Goal: Task Accomplishment & Management: Complete application form

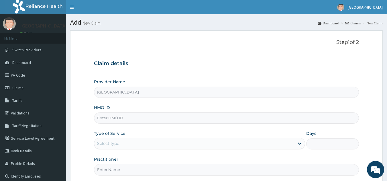
click at [112, 116] on input "HMO ID" at bounding box center [226, 117] width 265 height 11
type input "NKK/10350/B"
click at [106, 144] on div "Select type" at bounding box center [108, 143] width 22 height 6
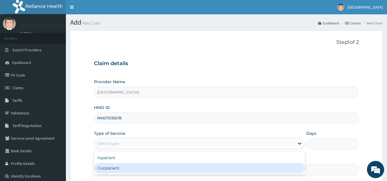
click at [112, 166] on div "Outpatient" at bounding box center [199, 168] width 211 height 10
type input "1"
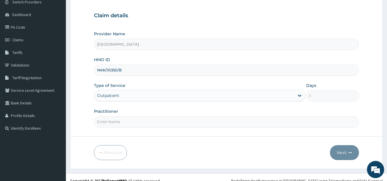
scroll to position [55, 0]
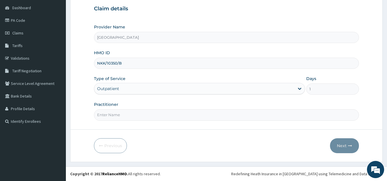
click at [138, 113] on input "Practitioner" at bounding box center [226, 114] width 265 height 11
type input "DR [PERSON_NAME]"
click at [337, 143] on button "Next" at bounding box center [344, 145] width 29 height 15
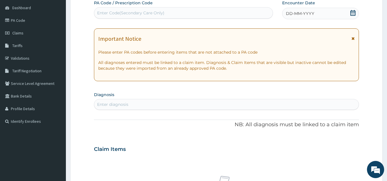
click at [211, 14] on div "Enter Code(Secondary Care Only)" at bounding box center [183, 12] width 179 height 9
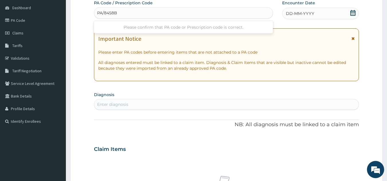
type input "PA/8458B5"
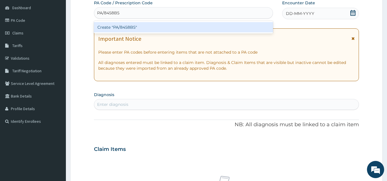
click at [195, 29] on div "Create "PA/8458B5"" at bounding box center [183, 27] width 179 height 10
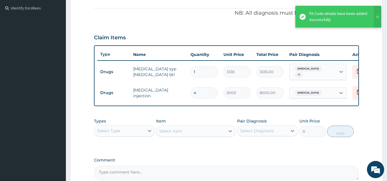
scroll to position [10, 0]
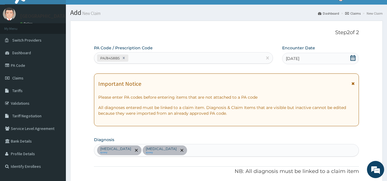
click at [193, 150] on div "Sepsis query Upper respiratory infection query" at bounding box center [226, 150] width 264 height 12
type input "MALARIA"
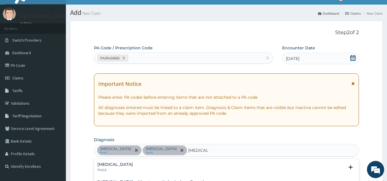
scroll to position [168, 0]
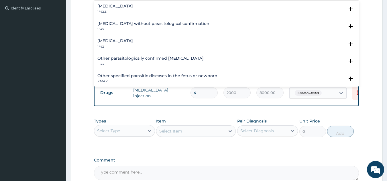
click at [120, 40] on h4 "Malaria, unspecified" at bounding box center [114, 41] width 35 height 4
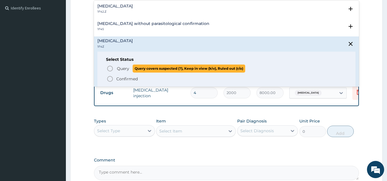
click at [110, 66] on circle "status option query" at bounding box center [109, 68] width 5 height 5
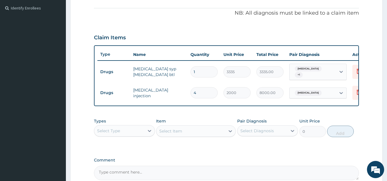
scroll to position [229, 0]
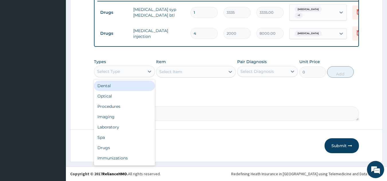
click at [110, 69] on div "Select Type" at bounding box center [108, 71] width 23 height 6
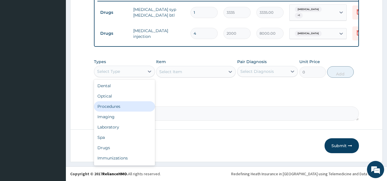
click at [115, 104] on div "Procedures" at bounding box center [124, 106] width 61 height 10
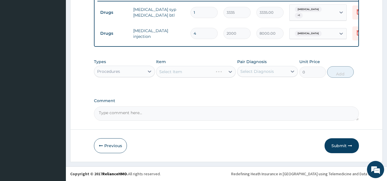
click at [170, 74] on div "Select Item" at bounding box center [196, 71] width 80 height 11
click at [173, 72] on div "Select Item" at bounding box center [196, 71] width 80 height 11
click at [174, 72] on div "Select Item" at bounding box center [196, 71] width 80 height 11
click at [178, 72] on div "Select Item" at bounding box center [196, 71] width 80 height 11
click at [169, 73] on div "Select Item" at bounding box center [196, 71] width 80 height 11
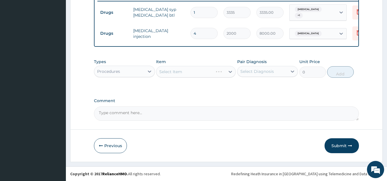
click at [169, 73] on div "Select Item" at bounding box center [196, 71] width 80 height 11
click at [174, 73] on div "Select Item" at bounding box center [196, 71] width 80 height 11
click at [175, 72] on div "Select Item" at bounding box center [196, 71] width 80 height 11
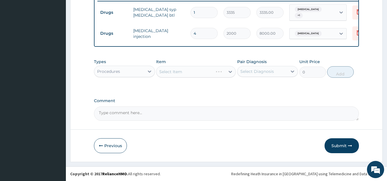
click at [178, 70] on div "Select Item" at bounding box center [196, 71] width 80 height 11
click at [180, 71] on div "Select Item" at bounding box center [196, 71] width 80 height 11
click at [171, 73] on div "Select Item" at bounding box center [170, 72] width 23 height 6
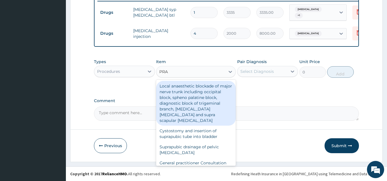
type input "PRAC"
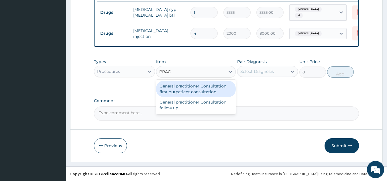
click at [182, 91] on div "General practitioner Consultation first outpatient consultation" at bounding box center [196, 89] width 80 height 16
type input "2400"
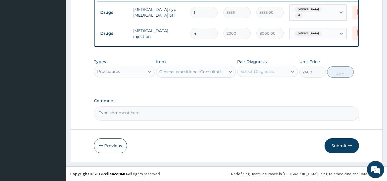
click at [260, 72] on div "Select Diagnosis" at bounding box center [256, 71] width 33 height 6
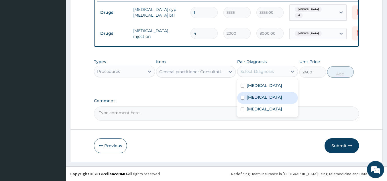
click at [265, 98] on label "Upper respiratory infection" at bounding box center [263, 97] width 35 height 6
checkbox input "true"
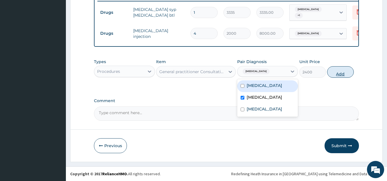
click at [334, 74] on button "Add" at bounding box center [340, 71] width 27 height 11
type input "0"
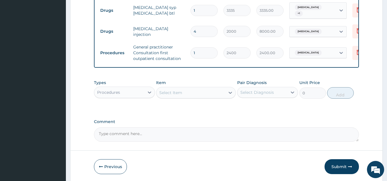
click at [114, 97] on div "Procedures" at bounding box center [119, 92] width 50 height 9
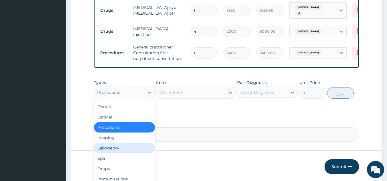
click at [111, 150] on div "Laboratory" at bounding box center [124, 148] width 61 height 10
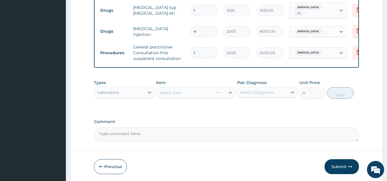
click at [165, 95] on div "Select Item" at bounding box center [196, 92] width 80 height 11
click at [168, 94] on div "Select Item" at bounding box center [196, 92] width 80 height 11
click at [168, 94] on div "Select Item" at bounding box center [170, 93] width 23 height 6
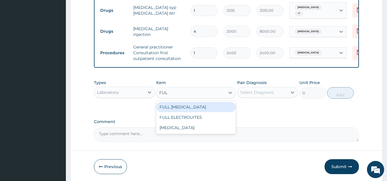
type input "FULL"
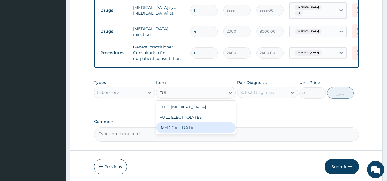
click at [179, 128] on div "[MEDICAL_DATA]" at bounding box center [196, 127] width 80 height 10
type input "5000"
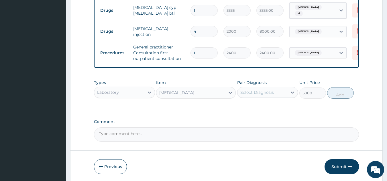
click at [246, 92] on div "Select Diagnosis" at bounding box center [256, 92] width 33 height 6
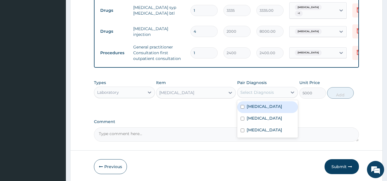
click at [255, 105] on label "Sepsis" at bounding box center [263, 106] width 35 height 6
checkbox input "true"
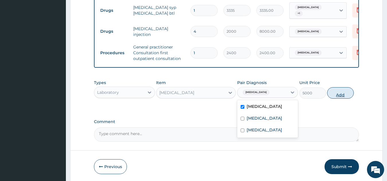
click at [338, 95] on button "Add" at bounding box center [340, 92] width 27 height 11
type input "0"
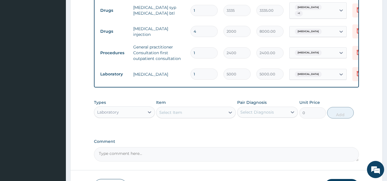
click at [172, 115] on div "Select Item" at bounding box center [170, 112] width 23 height 6
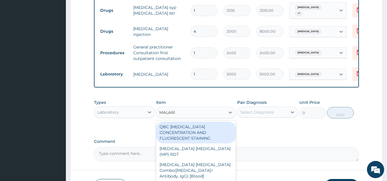
type input "MALARIA"
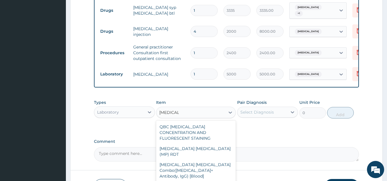
type input "1500"
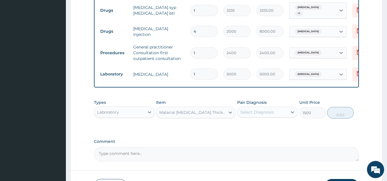
click at [249, 114] on div "Select Diagnosis" at bounding box center [256, 112] width 33 height 6
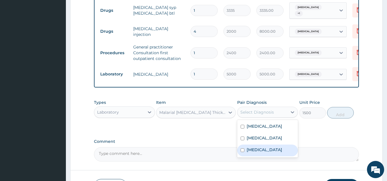
click at [257, 156] on div "Malaria, unspecified" at bounding box center [267, 150] width 61 height 12
checkbox input "true"
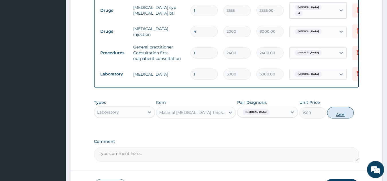
click at [339, 116] on button "Add" at bounding box center [340, 112] width 27 height 11
type input "0"
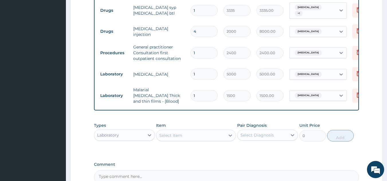
click at [120, 133] on div "Laboratory" at bounding box center [119, 134] width 50 height 9
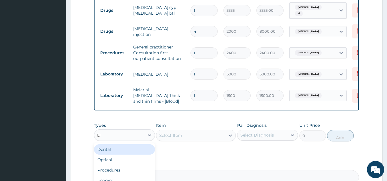
type input "DR"
click at [114, 148] on div "Drugs" at bounding box center [124, 149] width 61 height 10
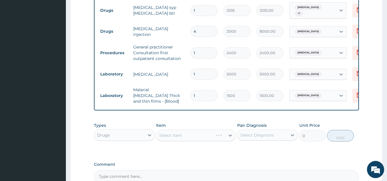
click at [167, 131] on div "Select Item" at bounding box center [196, 134] width 80 height 11
click at [169, 132] on div "Select Item" at bounding box center [196, 134] width 80 height 11
click at [176, 132] on div "Select Item" at bounding box center [196, 134] width 80 height 11
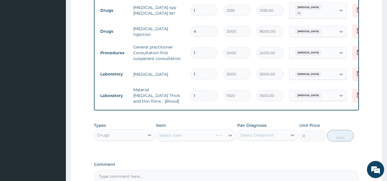
click at [177, 132] on div "Select Item" at bounding box center [196, 134] width 80 height 11
click at [168, 136] on div "Select Item" at bounding box center [196, 134] width 80 height 11
click at [171, 130] on div "Select Item" at bounding box center [190, 134] width 69 height 9
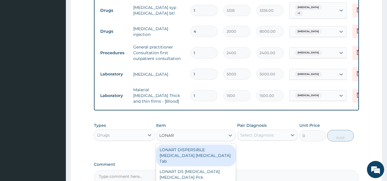
type input "LONART"
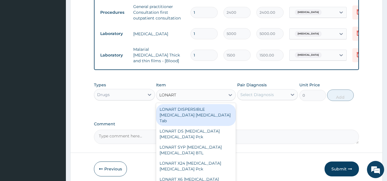
scroll to position [291, 0]
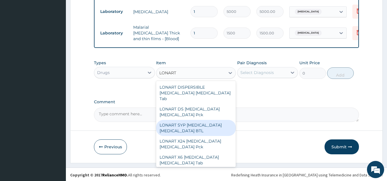
click at [197, 122] on div "LONART SYP [MEDICAL_DATA] [MEDICAL_DATA] BTL" at bounding box center [196, 128] width 80 height 16
type input "1460.5"
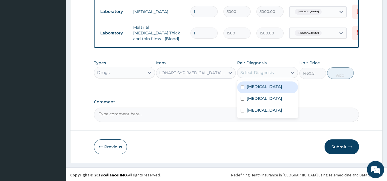
click at [258, 71] on div "Select Diagnosis" at bounding box center [256, 73] width 33 height 6
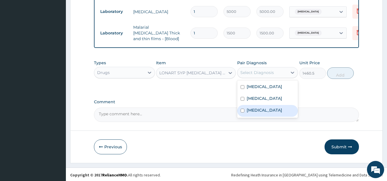
click at [274, 113] on label "Malaria, unspecified" at bounding box center [263, 110] width 35 height 6
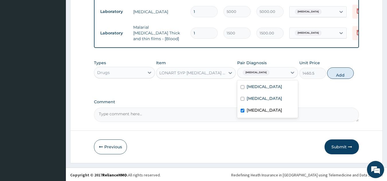
checkbox input "true"
click at [337, 74] on button "Add" at bounding box center [340, 72] width 27 height 11
type input "0"
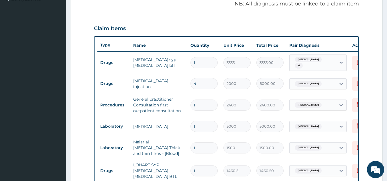
scroll to position [311, 0]
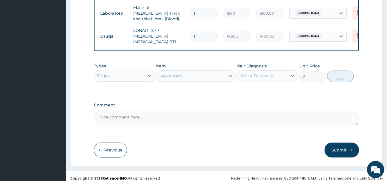
click at [342, 145] on button "Submit" at bounding box center [341, 149] width 34 height 15
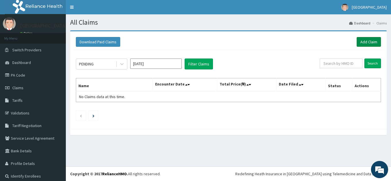
click at [359, 39] on link "Add Claim" at bounding box center [369, 42] width 24 height 10
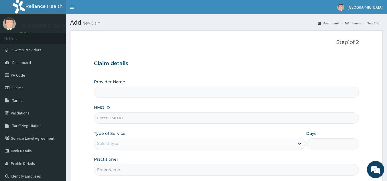
type input "[GEOGRAPHIC_DATA]"
click at [109, 118] on input "HMO ID" at bounding box center [226, 117] width 265 height 11
type input "SFA/15481/A"
click at [102, 143] on div "Select type" at bounding box center [108, 143] width 22 height 6
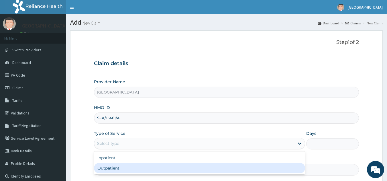
click at [108, 167] on div "Outpatient" at bounding box center [199, 168] width 211 height 10
type input "1"
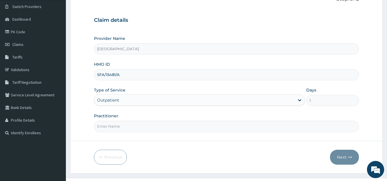
scroll to position [55, 0]
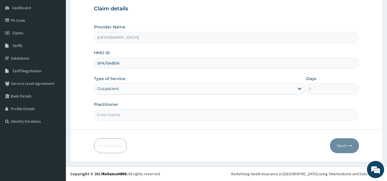
click at [118, 114] on input "Practitioner" at bounding box center [226, 114] width 265 height 11
type input "DR [PERSON_NAME]"
click at [339, 142] on button "Next" at bounding box center [344, 145] width 29 height 15
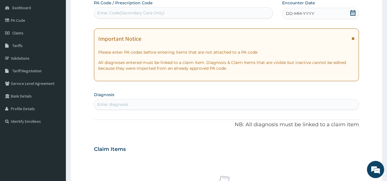
click at [188, 11] on div "Enter Code(Secondary Care Only)" at bounding box center [183, 12] width 179 height 9
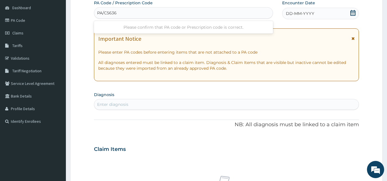
type input "PA/C56366"
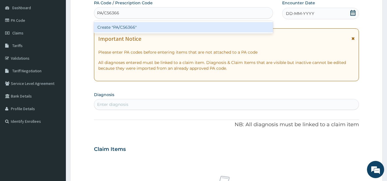
click at [166, 22] on div "Create "PA/C56366"" at bounding box center [183, 27] width 179 height 10
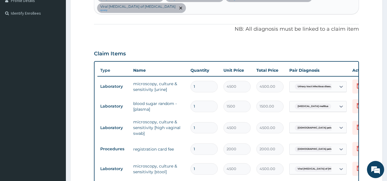
scroll to position [291, 0]
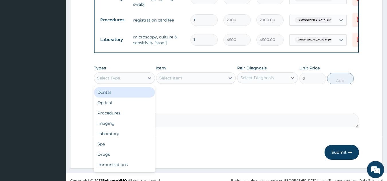
click at [119, 75] on div "Select Type" at bounding box center [108, 78] width 23 height 6
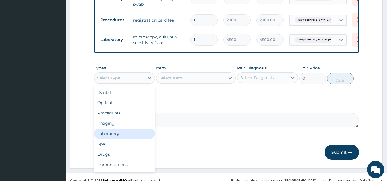
click at [106, 128] on div "Laboratory" at bounding box center [124, 133] width 61 height 10
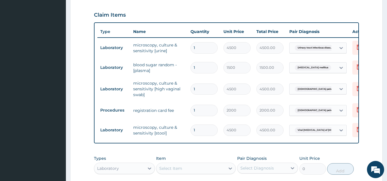
scroll to position [200, 0]
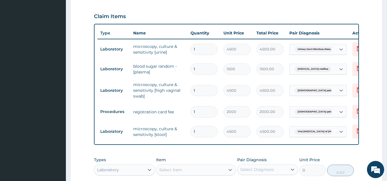
click at [172, 167] on div "Select Item" at bounding box center [170, 170] width 23 height 6
type input "URINA"
click at [181, 179] on div "[MEDICAL_DATA]" at bounding box center [196, 184] width 80 height 10
type input "2000"
click at [250, 166] on div "Select Diagnosis" at bounding box center [256, 169] width 33 height 6
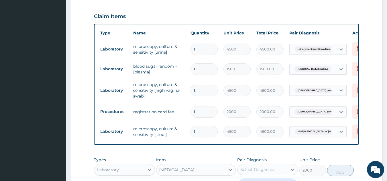
checkbox input "true"
click at [337, 164] on button "Add" at bounding box center [340, 169] width 27 height 11
type input "0"
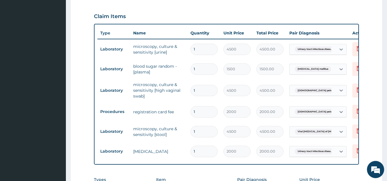
scroll to position [311, 0]
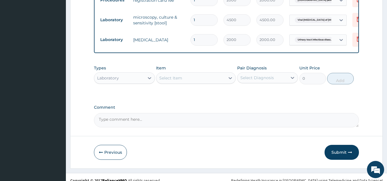
click at [168, 75] on div "Select Item" at bounding box center [170, 78] width 23 height 6
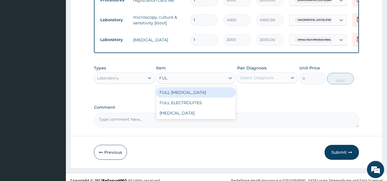
type input "FULL"
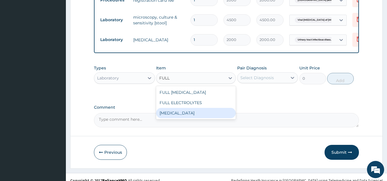
click at [181, 108] on div "[MEDICAL_DATA]" at bounding box center [196, 113] width 80 height 10
type input "5000"
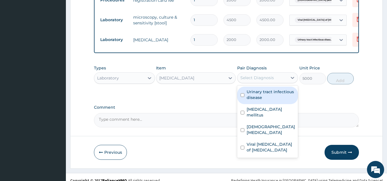
click at [252, 75] on div "Select Diagnosis" at bounding box center [256, 78] width 33 height 6
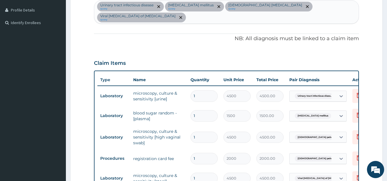
click at [187, 15] on input "text" at bounding box center [187, 18] width 1 height 6
type input "SEPSIS"
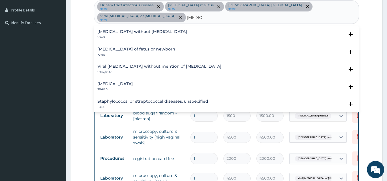
click at [120, 29] on h4 "Sepsis without septic shock" at bounding box center [142, 31] width 90 height 4
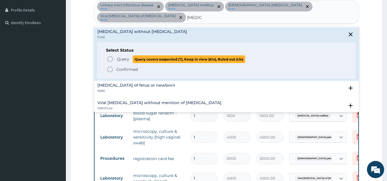
click at [110, 56] on icon "status option query" at bounding box center [109, 59] width 7 height 7
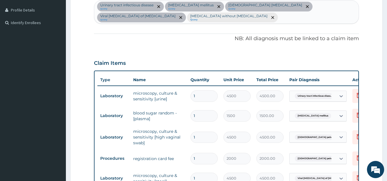
scroll to position [311, 0]
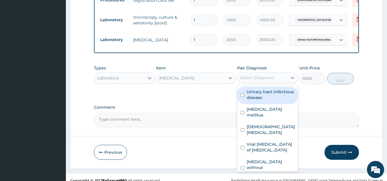
click at [250, 80] on div "Select Diagnosis" at bounding box center [256, 78] width 33 height 6
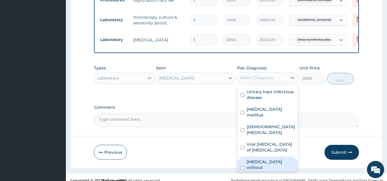
click at [260, 162] on label "Sepsis without septic shock" at bounding box center [270, 167] width 48 height 17
checkbox input "true"
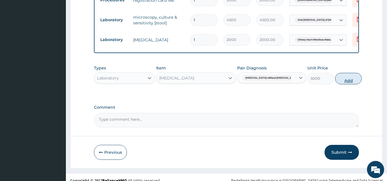
click at [337, 83] on button "Add" at bounding box center [348, 78] width 27 height 11
type input "0"
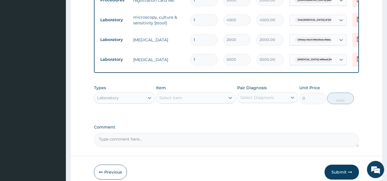
click at [175, 100] on div "Select Item" at bounding box center [170, 98] width 23 height 6
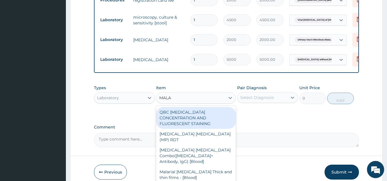
type input "MALAR"
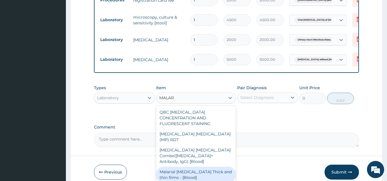
click at [187, 166] on div "Malarial Parasite Thick and thin films - [Blood]" at bounding box center [196, 174] width 80 height 16
type input "1500"
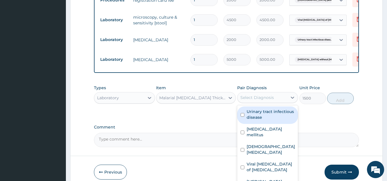
click at [265, 98] on div "Select Diagnosis" at bounding box center [262, 97] width 50 height 9
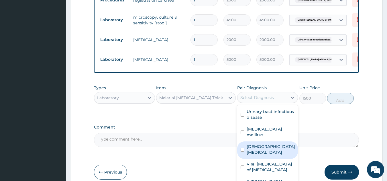
scroll to position [342, 0]
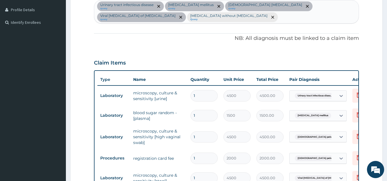
scroll to position [147, 0]
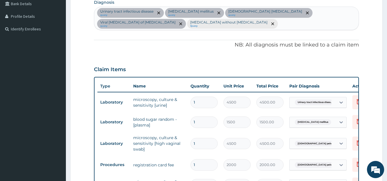
click at [195, 23] on div "Urinary tract infectious disease query Diabetes mellitus query Female pelvic in…" at bounding box center [226, 18] width 264 height 23
type input "MALARIA"
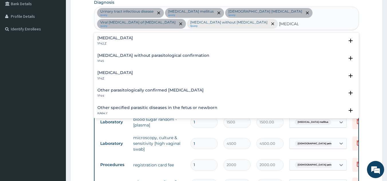
click at [104, 74] on h4 "Malaria, unspecified" at bounding box center [114, 72] width 35 height 4
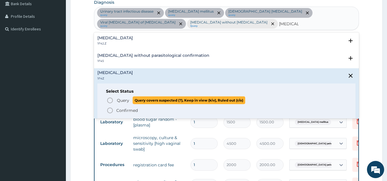
click at [110, 99] on icon "status option query" at bounding box center [109, 100] width 7 height 7
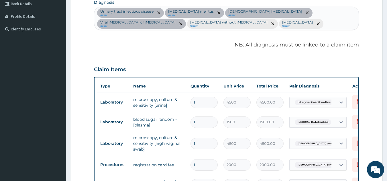
scroll to position [305, 0]
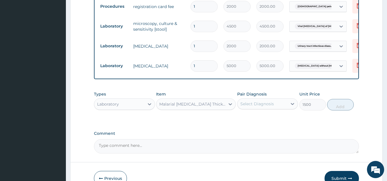
click at [255, 106] on div "Select Diagnosis" at bounding box center [256, 104] width 33 height 6
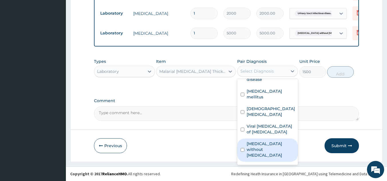
scroll to position [15, 0]
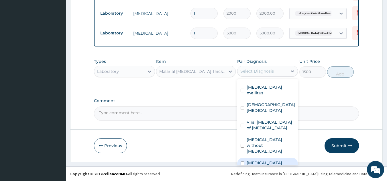
click at [282, 160] on label "Malaria, unspecified" at bounding box center [263, 163] width 35 height 6
checkbox input "true"
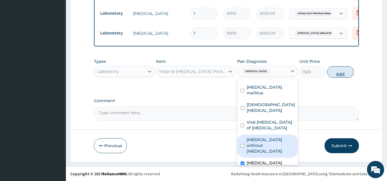
click at [336, 70] on button "Add" at bounding box center [340, 71] width 27 height 11
type input "0"
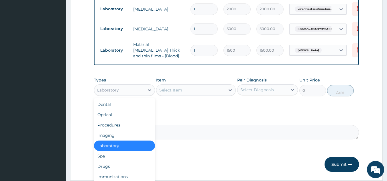
click at [132, 90] on div "Laboratory" at bounding box center [119, 89] width 50 height 9
click at [108, 127] on div "Procedures" at bounding box center [124, 125] width 61 height 10
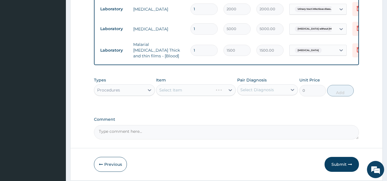
click at [175, 91] on div "Select Item" at bounding box center [196, 89] width 80 height 11
click at [179, 91] on div "Select Item" at bounding box center [196, 89] width 80 height 11
click at [184, 91] on div "Select Item" at bounding box center [196, 89] width 80 height 11
click at [184, 91] on div "Select Item" at bounding box center [190, 89] width 69 height 9
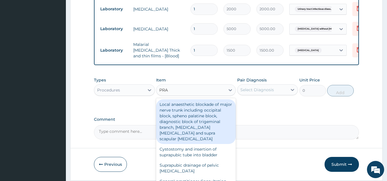
type input "PRAC"
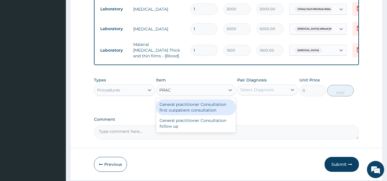
click at [201, 104] on div "General practitioner Consultation first outpatient consultation" at bounding box center [196, 107] width 80 height 16
type input "2400"
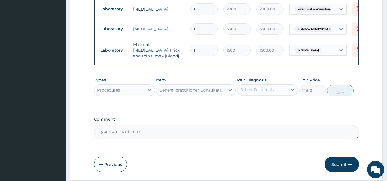
click at [247, 88] on div "Select Diagnosis" at bounding box center [262, 89] width 50 height 9
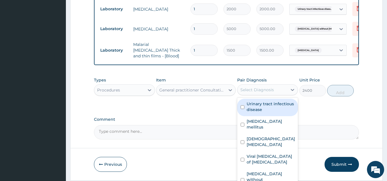
click at [256, 112] on label "Urinary tract infectious disease" at bounding box center [270, 106] width 48 height 11
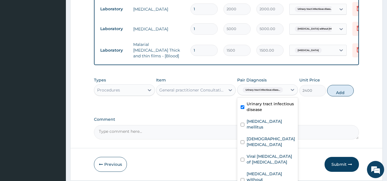
checkbox input "true"
click at [338, 91] on button "Add" at bounding box center [340, 90] width 27 height 11
type input "0"
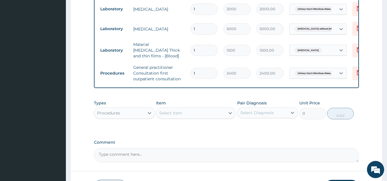
scroll to position [384, 0]
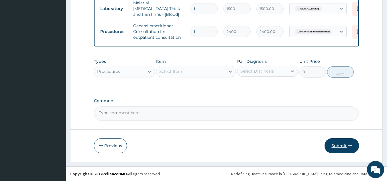
click at [337, 147] on button "Submit" at bounding box center [341, 145] width 34 height 15
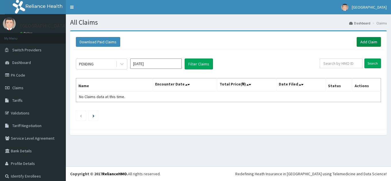
click at [361, 41] on link "Add Claim" at bounding box center [369, 42] width 24 height 10
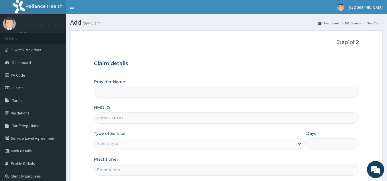
type input "[GEOGRAPHIC_DATA]"
click at [120, 119] on input "HMO ID" at bounding box center [226, 117] width 265 height 11
type input "SFA/15481/A"
click at [118, 138] on div "Select type" at bounding box center [199, 142] width 211 height 11
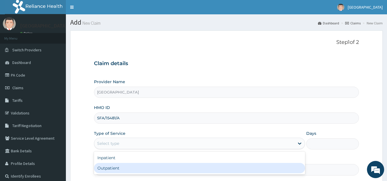
click at [108, 167] on div "Outpatient" at bounding box center [199, 168] width 211 height 10
type input "1"
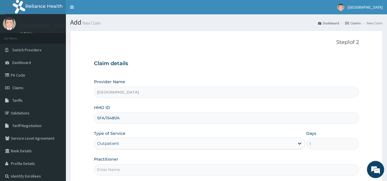
click at [141, 173] on input "Practitioner" at bounding box center [226, 169] width 265 height 11
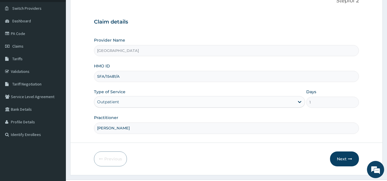
scroll to position [55, 0]
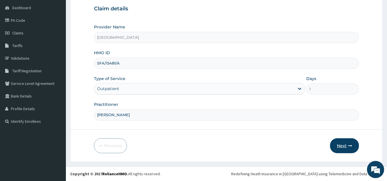
type input "DR ATTAMA"
click at [339, 144] on button "Next" at bounding box center [344, 145] width 29 height 15
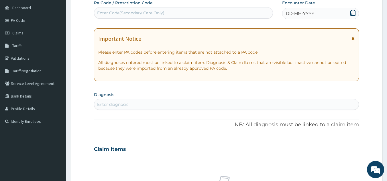
click at [299, 12] on span "DD-MM-YYYY" at bounding box center [300, 14] width 28 height 6
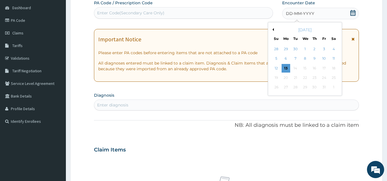
click at [272, 30] on button "Previous Month" at bounding box center [272, 29] width 3 height 3
click at [330, 76] on div "27" at bounding box center [333, 77] width 9 height 9
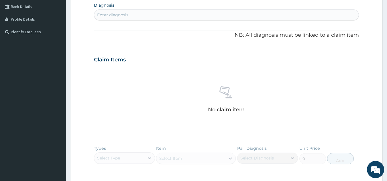
scroll to position [132, 0]
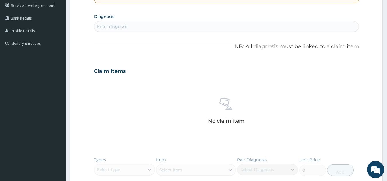
click at [224, 29] on div "Enter diagnosis" at bounding box center [226, 26] width 264 height 9
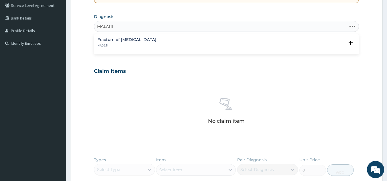
type input "MALARIA"
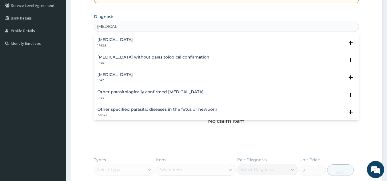
click at [121, 76] on h4 "Malaria, unspecified" at bounding box center [114, 74] width 35 height 4
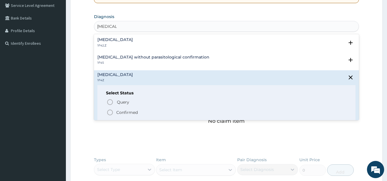
click at [109, 113] on icon "status option filled" at bounding box center [109, 112] width 7 height 7
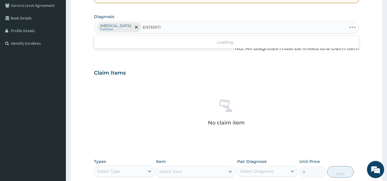
type input "ENTERITIS"
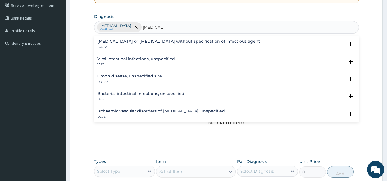
click at [114, 59] on h4 "Viral intestinal infections, unspecified" at bounding box center [136, 59] width 78 height 4
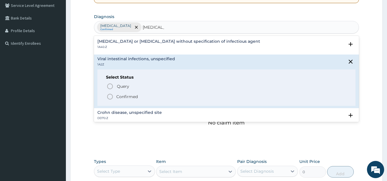
click at [108, 41] on h4 "Infectious gastroenteritis or colitis without specification of infectious agent" at bounding box center [178, 41] width 163 height 4
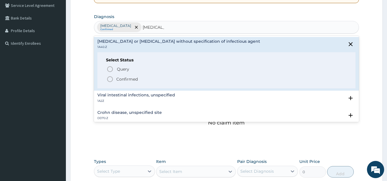
click at [108, 78] on icon "status option filled" at bounding box center [109, 79] width 7 height 7
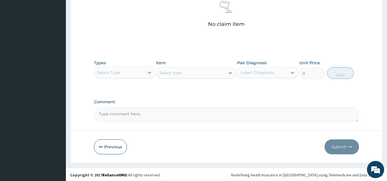
scroll to position [232, 0]
click at [112, 69] on div "Select Type" at bounding box center [108, 71] width 23 height 6
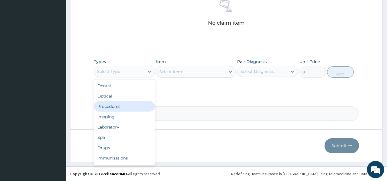
click at [107, 108] on div "Procedures" at bounding box center [124, 106] width 61 height 10
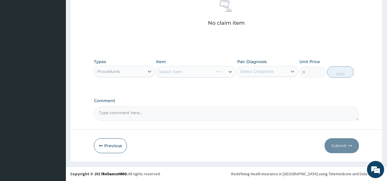
click at [184, 70] on div "Select Item" at bounding box center [196, 71] width 80 height 11
click at [180, 69] on div "Select Item" at bounding box center [170, 72] width 23 height 6
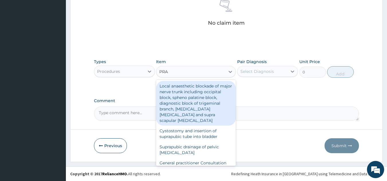
type input "PRAC"
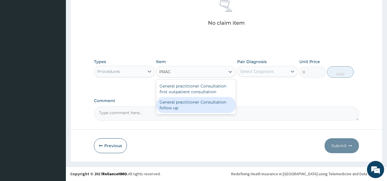
click at [173, 100] on div "General practitioner Consultation follow up" at bounding box center [196, 105] width 80 height 16
type input "2000"
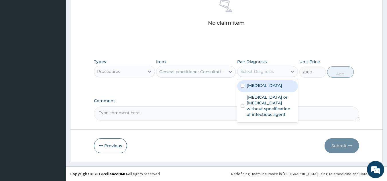
click at [255, 71] on div "Select Diagnosis" at bounding box center [256, 71] width 33 height 6
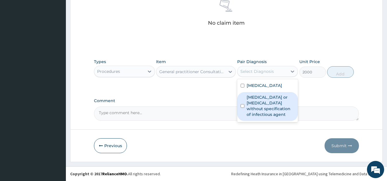
click at [249, 103] on label "Infectious gastroenteritis or colitis without specification of infectious agent" at bounding box center [270, 105] width 48 height 23
checkbox input "true"
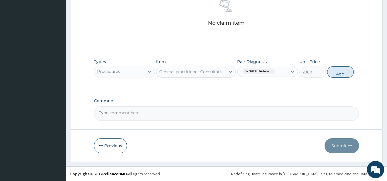
click at [341, 70] on button "Add" at bounding box center [340, 71] width 27 height 11
type input "0"
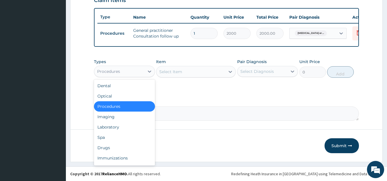
click at [122, 70] on div "Procedures" at bounding box center [119, 71] width 50 height 9
click at [106, 149] on div "Drugs" at bounding box center [124, 147] width 61 height 10
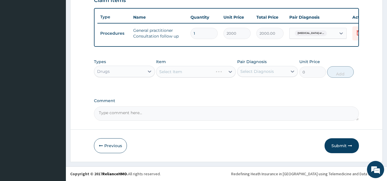
click at [173, 72] on div "Select Item" at bounding box center [196, 71] width 80 height 11
click at [177, 70] on div "Select Item" at bounding box center [170, 72] width 23 height 6
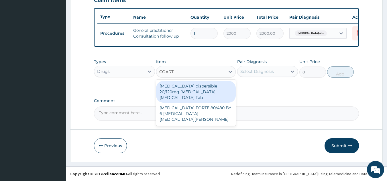
type input "COARTE"
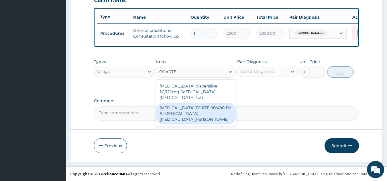
click at [183, 105] on div "COARTEM FORTE 80/480 BY 6 Artemether Lumefantrine Pck" at bounding box center [196, 113] width 80 height 22
type input "3220"
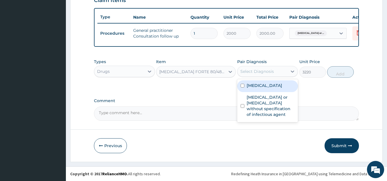
click at [248, 72] on div "Select Diagnosis" at bounding box center [256, 71] width 33 height 6
click at [263, 85] on label "Malaria, unspecified" at bounding box center [263, 85] width 35 height 6
checkbox input "true"
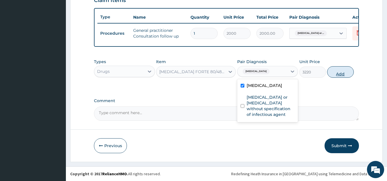
click at [334, 72] on button "Add" at bounding box center [340, 71] width 27 height 11
type input "0"
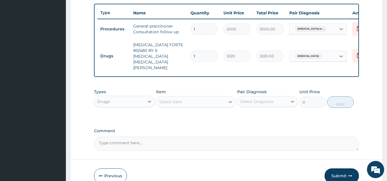
click at [177, 99] on div "Select Item" at bounding box center [170, 102] width 23 height 6
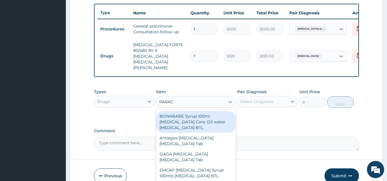
type input "PARACE"
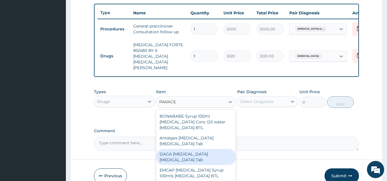
click at [180, 149] on div "DAGA [MEDICAL_DATA] [MEDICAL_DATA] Tab" at bounding box center [196, 157] width 80 height 16
type input "23"
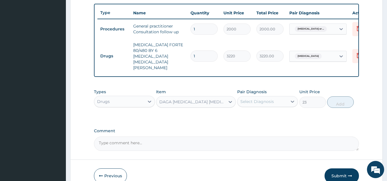
click at [256, 98] on div "Select Diagnosis" at bounding box center [256, 101] width 33 height 6
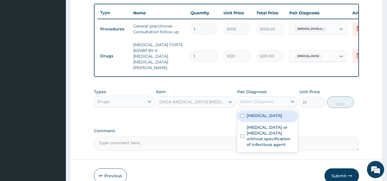
click at [253, 112] on label "Malaria, unspecified" at bounding box center [263, 115] width 35 height 6
checkbox input "true"
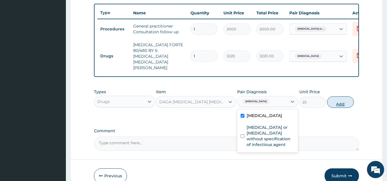
click at [345, 96] on button "Add" at bounding box center [340, 101] width 27 height 11
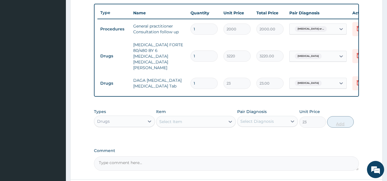
type input "0"
type input "18"
type input "414.00"
type input "18"
click at [160, 118] on div "Select Item" at bounding box center [170, 121] width 23 height 6
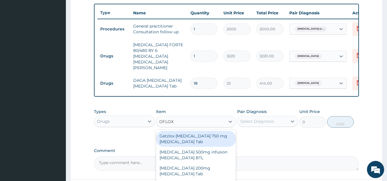
type input "OFLOXA"
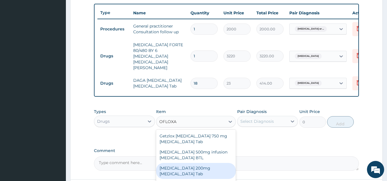
click at [179, 163] on div "[MEDICAL_DATA] 200mg [MEDICAL_DATA] Tab" at bounding box center [196, 171] width 80 height 16
type input "3162.5"
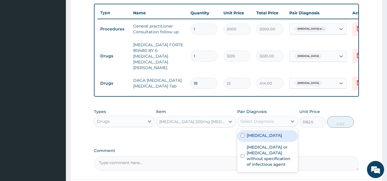
click at [253, 118] on div "Select Diagnosis" at bounding box center [256, 121] width 33 height 6
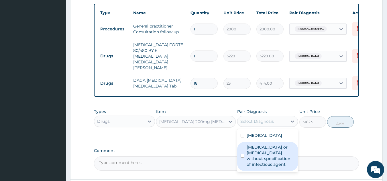
click at [263, 150] on label "Infectious gastroenteritis or colitis without specification of infectious agent" at bounding box center [270, 155] width 48 height 23
checkbox input "true"
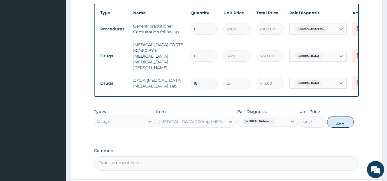
click at [335, 116] on button "Add" at bounding box center [340, 121] width 27 height 11
type input "0"
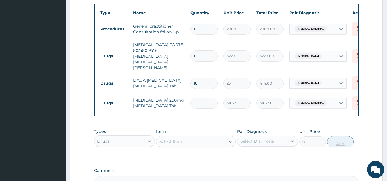
type input "0.00"
type input "2"
type input "6325.00"
type input "2"
click at [294, 149] on div "Types Drugs Item Select Item Pair Diagnosis Select Diagnosis Unit Price 0 Add" at bounding box center [226, 141] width 265 height 33
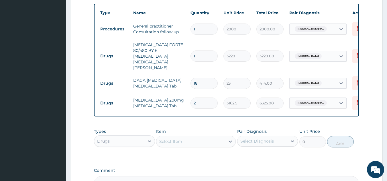
click at [328, 149] on div "Types Drugs Item Select Item Pair Diagnosis Select Diagnosis Unit Price 0 Add" at bounding box center [226, 141] width 265 height 33
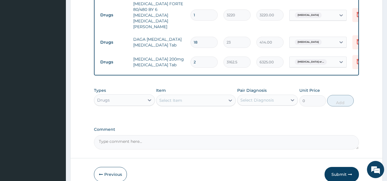
scroll to position [272, 0]
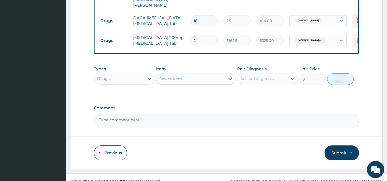
click at [338, 145] on button "Submit" at bounding box center [341, 152] width 34 height 15
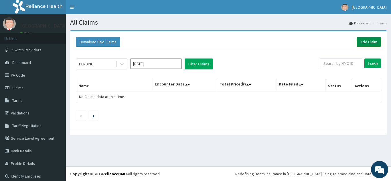
click at [369, 38] on link "Add Claim" at bounding box center [369, 42] width 24 height 10
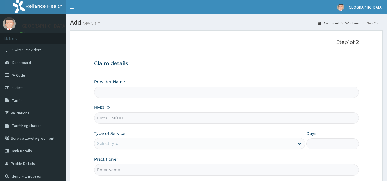
click at [115, 117] on input "HMO ID" at bounding box center [226, 117] width 265 height 11
type input "SFA/1"
type input "[GEOGRAPHIC_DATA]"
type input "SFA/15481/A"
click at [112, 141] on div "Select type" at bounding box center [108, 143] width 22 height 6
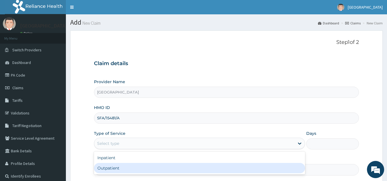
click at [110, 167] on div "Outpatient" at bounding box center [199, 168] width 211 height 10
type input "1"
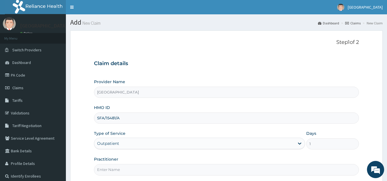
click at [170, 168] on input "Practitioner" at bounding box center [226, 169] width 265 height 11
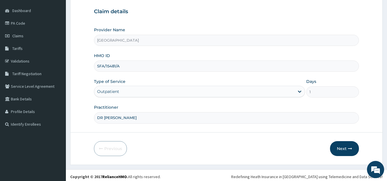
scroll to position [55, 0]
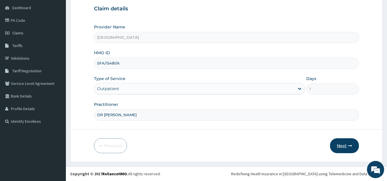
type input "DR [PERSON_NAME]"
click at [344, 148] on button "Next" at bounding box center [344, 145] width 29 height 15
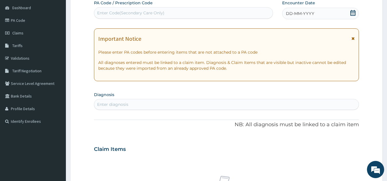
click at [129, 99] on div "Enter diagnosis" at bounding box center [226, 104] width 265 height 11
click at [294, 9] on div "DD-MM-YYYY" at bounding box center [320, 13] width 77 height 11
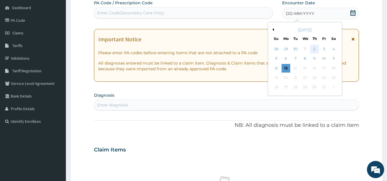
click at [316, 50] on div "2" at bounding box center [314, 49] width 9 height 9
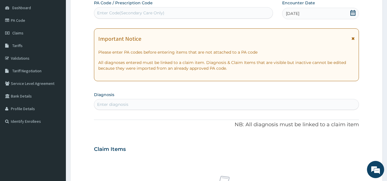
click at [121, 102] on div "Enter diagnosis" at bounding box center [112, 104] width 31 height 6
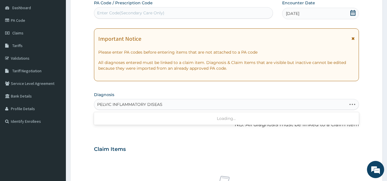
type input "[MEDICAL_DATA]"
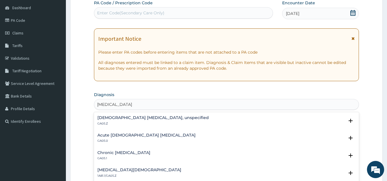
click at [107, 116] on h4 "[DEMOGRAPHIC_DATA] [MEDICAL_DATA], unspecified" at bounding box center [152, 117] width 111 height 4
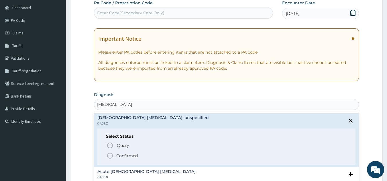
click at [110, 155] on icon "status option filled" at bounding box center [109, 155] width 7 height 7
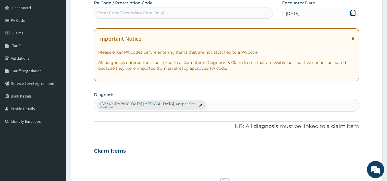
scroll to position [213, 0]
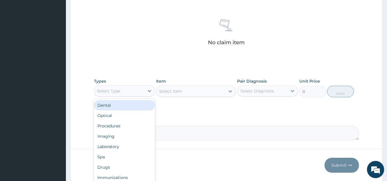
click at [128, 87] on div "Select Type" at bounding box center [119, 90] width 50 height 9
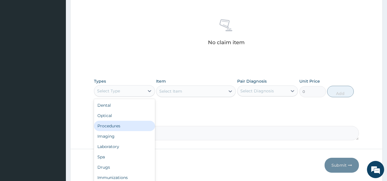
click at [104, 128] on div "Procedures" at bounding box center [124, 125] width 61 height 10
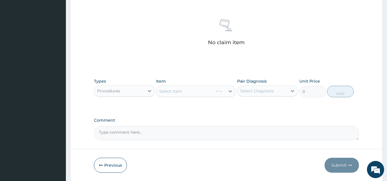
click at [171, 93] on div "Select Item" at bounding box center [196, 90] width 80 height 11
click at [177, 92] on div "Select Item" at bounding box center [196, 90] width 80 height 11
click at [180, 91] on div "Select Item" at bounding box center [196, 90] width 80 height 11
click at [183, 91] on div "Select Item" at bounding box center [196, 90] width 80 height 11
click at [185, 90] on div "Select Item" at bounding box center [196, 90] width 80 height 11
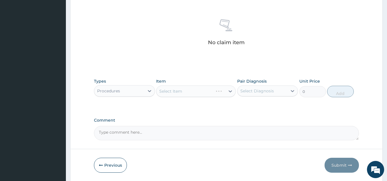
click at [188, 91] on div "Select Item" at bounding box center [196, 90] width 80 height 11
click at [190, 92] on div "Select Item" at bounding box center [196, 90] width 80 height 11
click at [192, 92] on div "Select Item" at bounding box center [196, 90] width 80 height 11
click at [196, 92] on div "Select Item" at bounding box center [190, 90] width 69 height 9
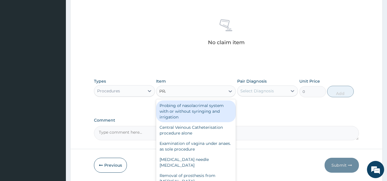
type input "PRAC"
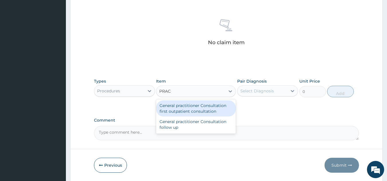
click at [192, 110] on div "General practitioner Consultation first outpatient consultation" at bounding box center [196, 108] width 80 height 16
type input "2400"
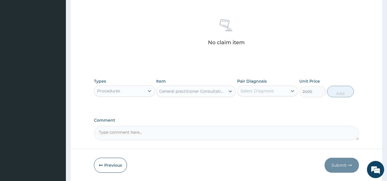
click at [258, 89] on div "Select Diagnosis" at bounding box center [256, 91] width 33 height 6
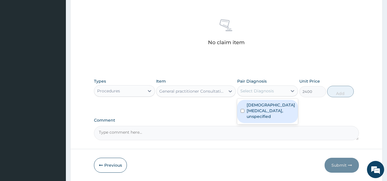
click at [254, 108] on label "[DEMOGRAPHIC_DATA] [MEDICAL_DATA], unspecified" at bounding box center [270, 110] width 48 height 17
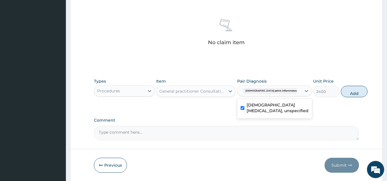
checkbox input "true"
click at [341, 93] on button "Add" at bounding box center [354, 91] width 27 height 11
type input "0"
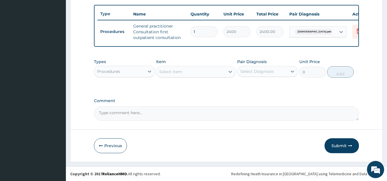
scroll to position [212, 0]
click at [343, 143] on button "Submit" at bounding box center [341, 145] width 34 height 15
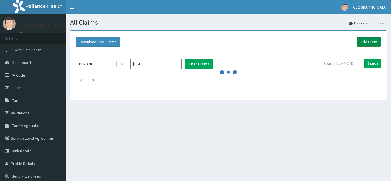
click at [357, 43] on link "Add Claim" at bounding box center [369, 42] width 24 height 10
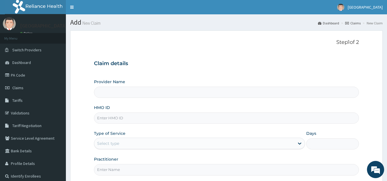
type input "[GEOGRAPHIC_DATA]"
click at [186, 112] on div "HMO ID" at bounding box center [226, 113] width 265 height 19
click at [178, 117] on input "HMO ID" at bounding box center [226, 117] width 265 height 11
type input "SFA/10212/A"
click at [106, 141] on div "Select type" at bounding box center [108, 143] width 22 height 6
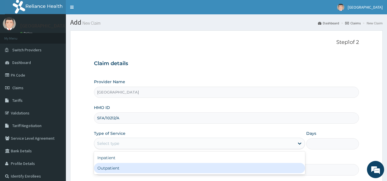
click at [105, 168] on div "Outpatient" at bounding box center [199, 168] width 211 height 10
type input "1"
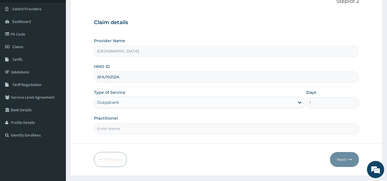
scroll to position [55, 0]
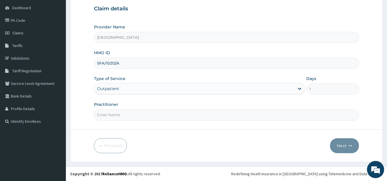
click at [122, 112] on input "Practitioner" at bounding box center [226, 114] width 265 height 11
type input "DR [PERSON_NAME]"
click at [345, 146] on button "Next" at bounding box center [344, 145] width 29 height 15
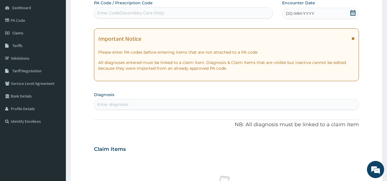
click at [159, 11] on div "Enter Code(Secondary Care Only)" at bounding box center [130, 13] width 67 height 6
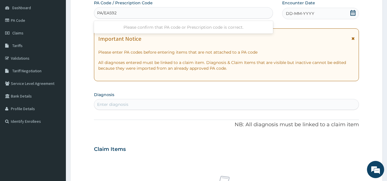
type input "PA/EA5921"
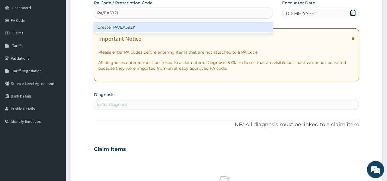
click at [144, 24] on div "Create "PA/EA5921"" at bounding box center [183, 27] width 179 height 10
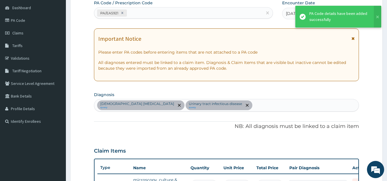
scroll to position [171, 0]
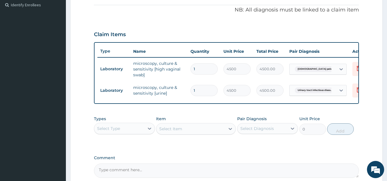
click at [106, 130] on div "Select Type" at bounding box center [108, 128] width 23 height 6
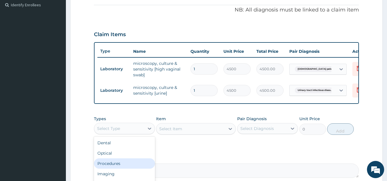
click at [110, 168] on div "Procedures" at bounding box center [124, 163] width 61 height 10
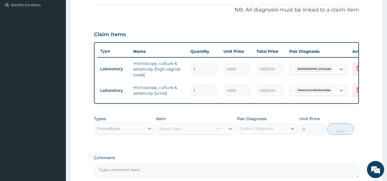
click at [166, 132] on div "Select Item" at bounding box center [196, 128] width 80 height 11
click at [170, 132] on div "Select Item" at bounding box center [196, 128] width 80 height 11
click at [173, 132] on div "Select Item" at bounding box center [196, 128] width 80 height 11
click at [175, 131] on div "Select Item" at bounding box center [170, 129] width 23 height 6
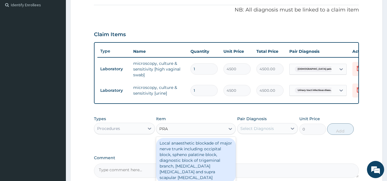
type input "PRAC"
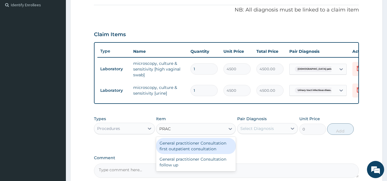
drag, startPoint x: 183, startPoint y: 146, endPoint x: 213, endPoint y: 141, distance: 30.1
click at [183, 146] on div "General practitioner Consultation first outpatient consultation" at bounding box center [196, 146] width 80 height 16
type input "2400"
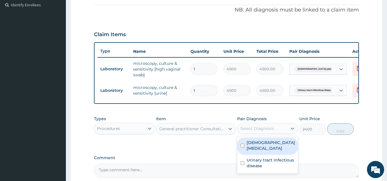
click at [249, 131] on div "Select Diagnosis" at bounding box center [256, 128] width 33 height 6
drag, startPoint x: 259, startPoint y: 158, endPoint x: 275, endPoint y: 148, distance: 18.7
click at [259, 155] on div "[DEMOGRAPHIC_DATA] [MEDICAL_DATA]" at bounding box center [267, 145] width 61 height 17
checkbox input "true"
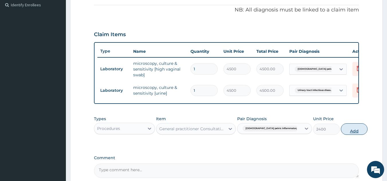
click at [341, 133] on button "Add" at bounding box center [354, 128] width 27 height 11
type input "0"
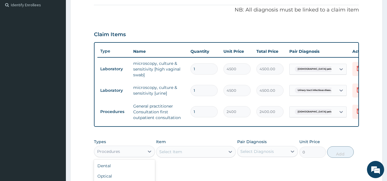
click at [107, 153] on div "Procedures" at bounding box center [108, 151] width 23 height 6
type input "LA"
click at [111, 170] on div "Laboratory" at bounding box center [124, 165] width 61 height 10
click at [173, 152] on div "Select Item" at bounding box center [196, 151] width 80 height 11
click at [173, 154] on div "Select Item" at bounding box center [196, 151] width 80 height 11
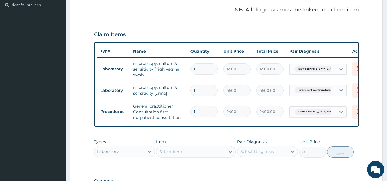
click at [170, 154] on div "Select Item" at bounding box center [170, 152] width 23 height 6
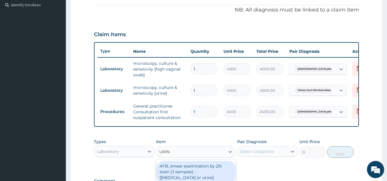
type input "URINA"
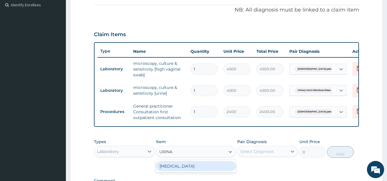
click at [184, 172] on div "[MEDICAL_DATA]" at bounding box center [196, 165] width 80 height 13
click at [184, 171] on div "[MEDICAL_DATA]" at bounding box center [196, 166] width 80 height 10
type input "2000"
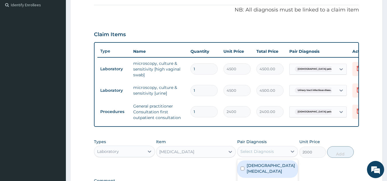
click at [250, 154] on div "Select Diagnosis" at bounding box center [256, 151] width 33 height 6
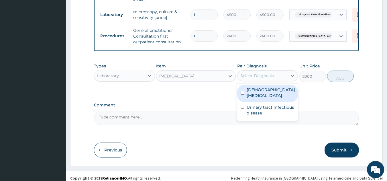
scroll to position [255, 0]
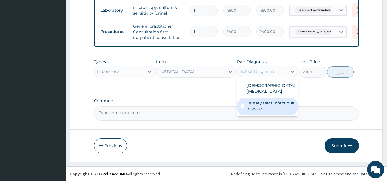
click at [261, 106] on label "Urinary tract infectious disease" at bounding box center [270, 105] width 48 height 11
checkbox input "true"
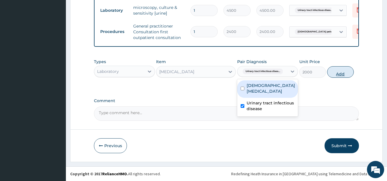
click at [339, 70] on button "Add" at bounding box center [340, 71] width 27 height 11
type input "0"
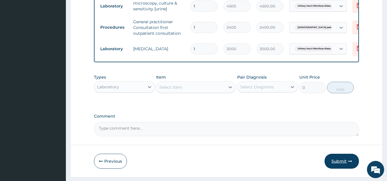
click at [335, 165] on button "Submit" at bounding box center [341, 160] width 34 height 15
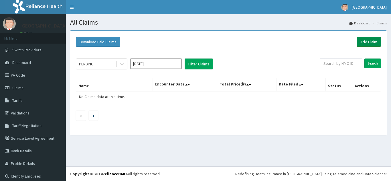
click at [362, 41] on link "Add Claim" at bounding box center [369, 42] width 24 height 10
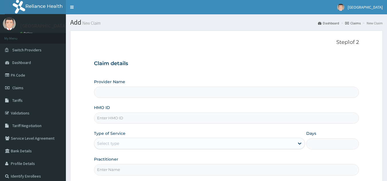
click at [106, 107] on label "HMO ID" at bounding box center [102, 107] width 16 height 6
click at [106, 112] on input "HMO ID" at bounding box center [226, 117] width 265 height 11
type input "SFA/"
type input "[GEOGRAPHIC_DATA]"
type input "SFA/10212/A"
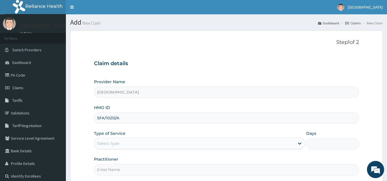
click at [104, 143] on div "Select type" at bounding box center [108, 143] width 22 height 6
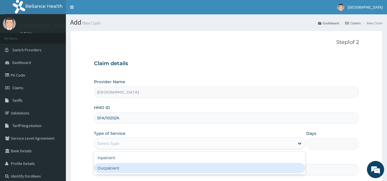
click at [106, 167] on div "Outpatient" at bounding box center [199, 168] width 211 height 10
type input "1"
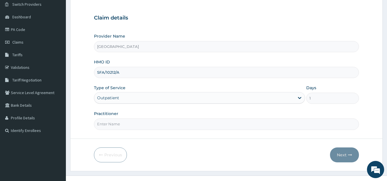
scroll to position [55, 0]
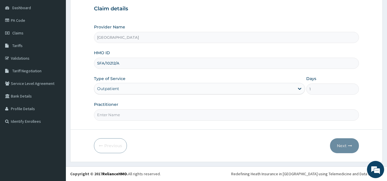
click at [139, 114] on input "Practitioner" at bounding box center [226, 114] width 265 height 11
type input "[PERSON_NAME]"
click at [335, 143] on button "Next" at bounding box center [344, 145] width 29 height 15
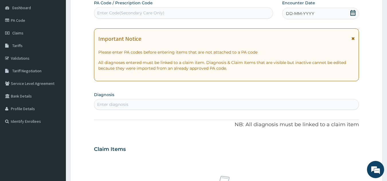
click at [164, 11] on div "Enter Code(Secondary Care Only)" at bounding box center [183, 12] width 179 height 9
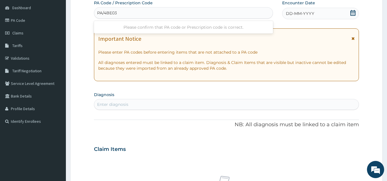
type input "PA/4BE033"
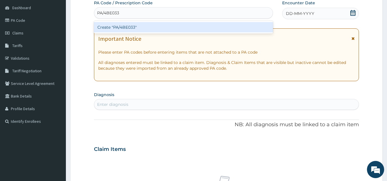
click at [144, 26] on div "Create "PA/4BE033"" at bounding box center [183, 27] width 179 height 10
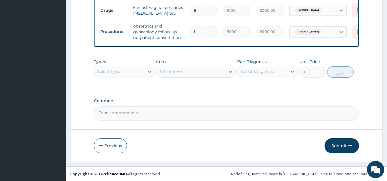
scroll to position [252, 0]
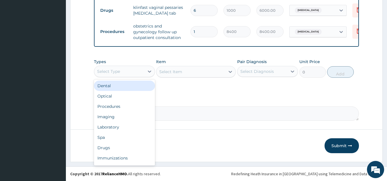
click at [121, 74] on div "Select Type" at bounding box center [119, 71] width 50 height 9
type input "DR"
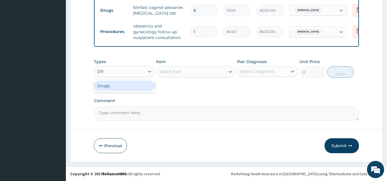
click at [120, 84] on div "Drugs" at bounding box center [124, 85] width 61 height 10
click at [184, 69] on div "Select Item" at bounding box center [196, 71] width 80 height 11
click at [184, 69] on div "Select Item" at bounding box center [190, 71] width 69 height 9
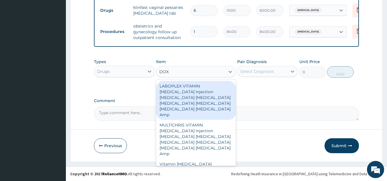
type input "DOXY"
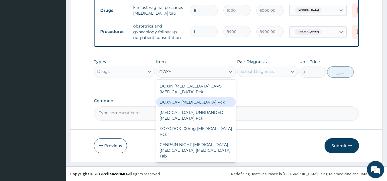
click at [175, 104] on div "DOXYCAP [MEDICAL_DATA] Pck" at bounding box center [196, 102] width 80 height 10
type input "4140"
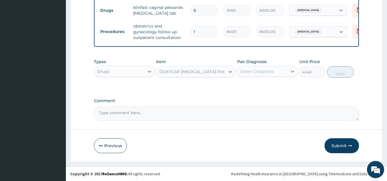
click at [251, 72] on div "Select Diagnosis" at bounding box center [256, 71] width 33 height 6
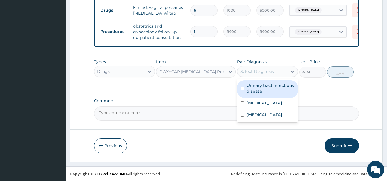
click at [252, 88] on label "Urinary tract infectious disease" at bounding box center [270, 87] width 48 height 11
checkbox input "true"
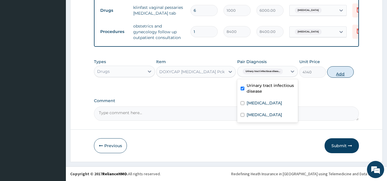
click at [341, 72] on button "Add" at bounding box center [340, 71] width 27 height 11
type input "0"
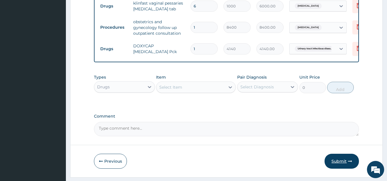
click at [337, 161] on button "Submit" at bounding box center [341, 160] width 34 height 15
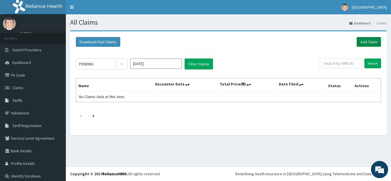
click at [364, 42] on link "Add Claim" at bounding box center [369, 42] width 24 height 10
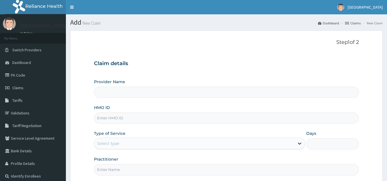
click at [155, 118] on input "HMO ID" at bounding box center [226, 117] width 265 height 11
type input "[GEOGRAPHIC_DATA]"
type input "NNI/10152/A"
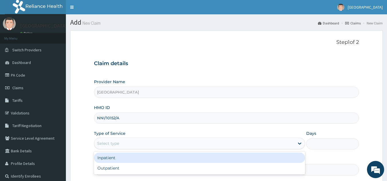
click at [114, 142] on div "Select type" at bounding box center [108, 143] width 22 height 6
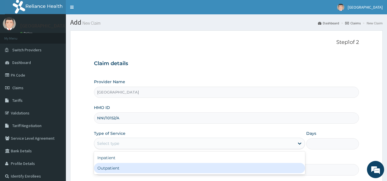
click at [111, 167] on div "Outpatient" at bounding box center [199, 168] width 211 height 10
type input "1"
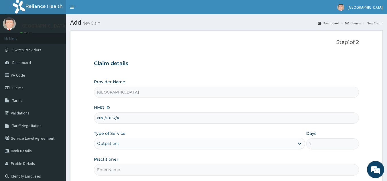
click at [109, 166] on input "Practitioner" at bounding box center [226, 169] width 265 height 11
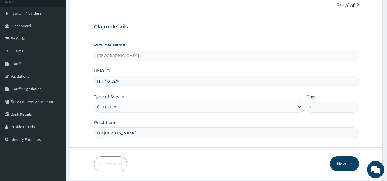
scroll to position [55, 0]
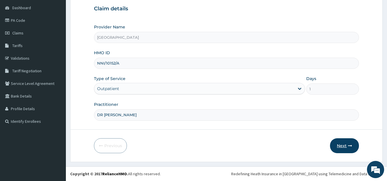
type input "DR [PERSON_NAME]"
click at [339, 139] on button "Next" at bounding box center [344, 145] width 29 height 15
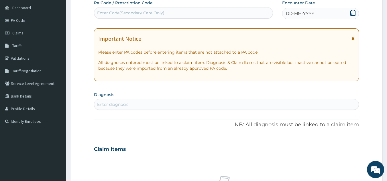
click at [294, 12] on span "DD-MM-YYYY" at bounding box center [300, 14] width 28 height 6
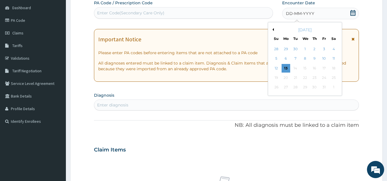
click at [273, 31] on div "[DATE]" at bounding box center [304, 30] width 69 height 6
click at [273, 30] on button "Previous Month" at bounding box center [272, 29] width 3 height 3
click at [323, 77] on div "26" at bounding box center [323, 77] width 9 height 9
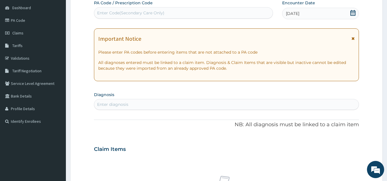
click at [163, 99] on div "Enter diagnosis" at bounding box center [226, 104] width 265 height 11
type input "UTI"
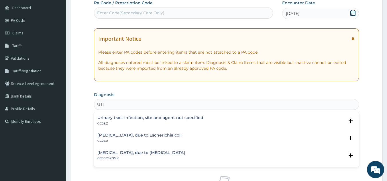
click at [113, 116] on h4 "Urinary tract infection, site and agent not specified" at bounding box center [150, 117] width 106 height 4
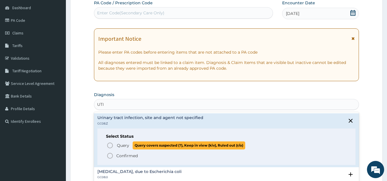
click at [111, 144] on icon "status option query" at bounding box center [109, 145] width 7 height 7
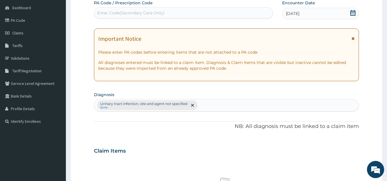
scroll to position [213, 0]
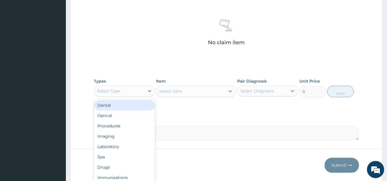
click at [118, 91] on div "Select Type" at bounding box center [108, 91] width 23 height 6
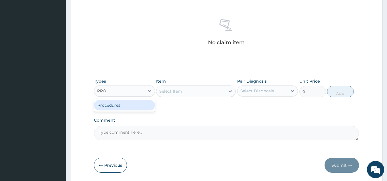
type input "PROC"
click at [115, 107] on div "Procedures" at bounding box center [124, 105] width 61 height 10
click at [165, 88] on div "Select Item" at bounding box center [196, 90] width 80 height 11
click at [167, 92] on div "Select Item" at bounding box center [196, 90] width 80 height 11
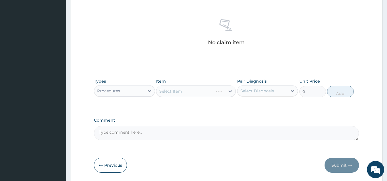
click at [171, 91] on div "Select Item" at bounding box center [196, 90] width 80 height 11
click at [171, 91] on div "Select Item" at bounding box center [170, 91] width 23 height 6
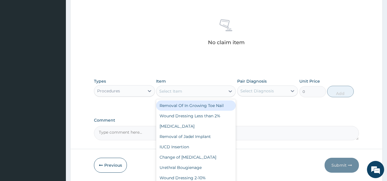
click at [171, 91] on div "Select Item" at bounding box center [170, 91] width 23 height 6
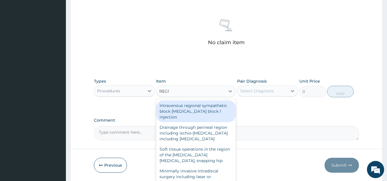
type input "REGIS"
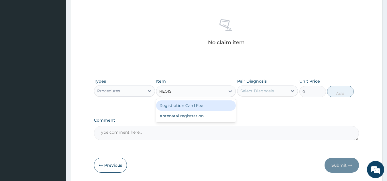
click at [180, 103] on div "Registration Card Fee" at bounding box center [196, 105] width 80 height 10
type input "2000"
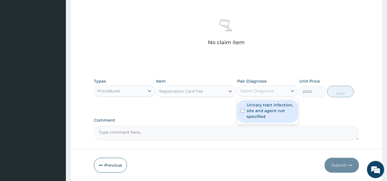
click at [256, 88] on div "Select Diagnosis" at bounding box center [256, 91] width 33 height 6
click at [256, 108] on label "Urinary tract infection, site and agent not specified" at bounding box center [270, 110] width 48 height 17
checkbox input "true"
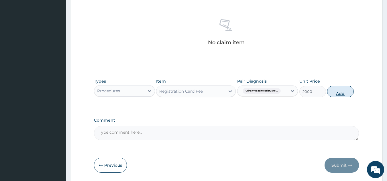
click at [337, 91] on button "Add" at bounding box center [340, 91] width 27 height 11
type input "0"
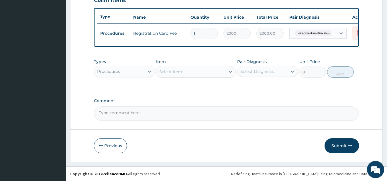
scroll to position [209, 0]
click at [183, 71] on div "Select Item" at bounding box center [190, 71] width 69 height 9
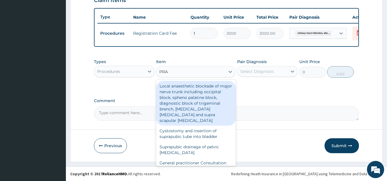
type input "PRAC"
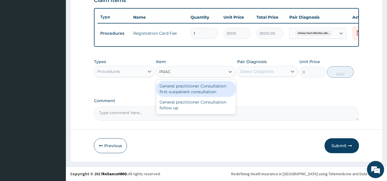
click at [213, 87] on div "General practitioner Consultation first outpatient consultation" at bounding box center [196, 89] width 80 height 16
type input "2400"
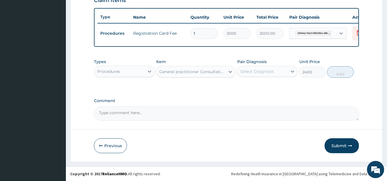
click at [254, 71] on div "Select Diagnosis" at bounding box center [256, 71] width 33 height 6
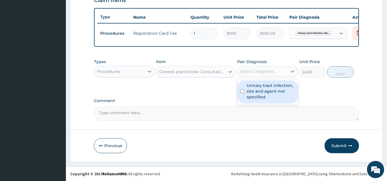
click at [254, 86] on label "Urinary tract infection, site and agent not specified" at bounding box center [270, 90] width 48 height 17
checkbox input "true"
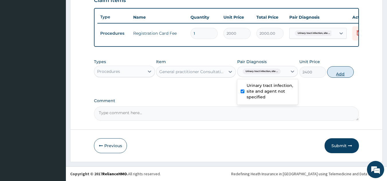
click at [334, 75] on button "Add" at bounding box center [340, 71] width 27 height 11
type input "0"
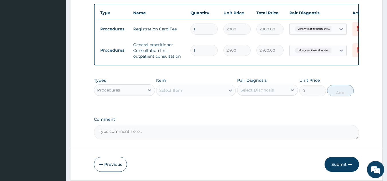
click at [334, 167] on button "Submit" at bounding box center [341, 164] width 34 height 15
